Goal: Transaction & Acquisition: Obtain resource

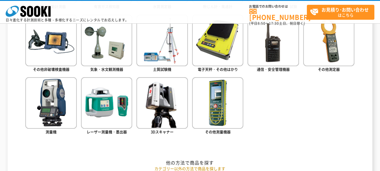
scroll to position [338, 0]
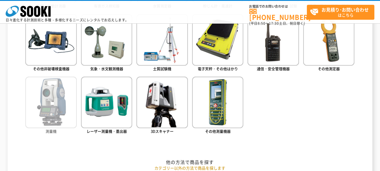
click at [49, 95] on img at bounding box center [50, 102] width 51 height 51
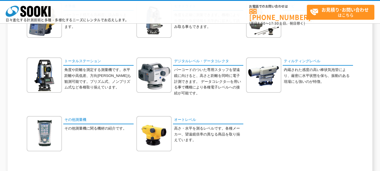
scroll to position [113, 0]
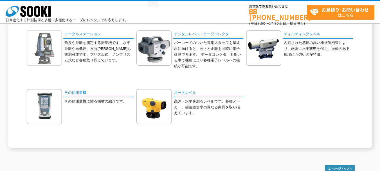
click at [59, 55] on img at bounding box center [44, 47] width 35 height 35
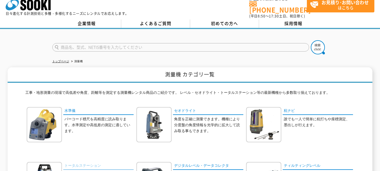
scroll to position [0, 0]
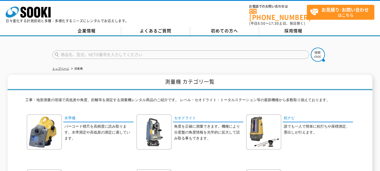
click at [77, 54] on input "text" at bounding box center [180, 54] width 257 height 8
type input "NET"
click at [311, 48] on button at bounding box center [318, 55] width 14 height 14
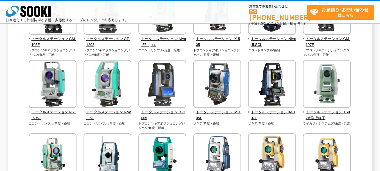
scroll to position [96, 0]
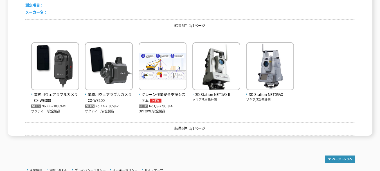
scroll to position [113, 0]
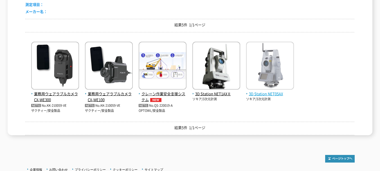
click at [256, 72] on img at bounding box center [270, 66] width 48 height 49
